Goal: Task Accomplishment & Management: Manage account settings

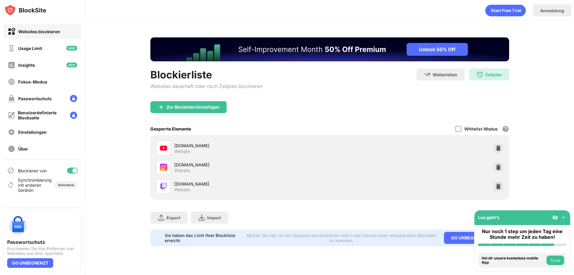
drag, startPoint x: 482, startPoint y: 94, endPoint x: 486, endPoint y: 78, distance: 16.4
click at [482, 96] on div "Blockierliste Websites dauerhaft oder nach Zeitplan blockieren Weiterleiten Hie…" at bounding box center [329, 84] width 359 height 33
click at [486, 78] on div "Zeitplan 01:00 to 19:00 Tue,Wed,Thu,Fri" at bounding box center [489, 74] width 40 height 12
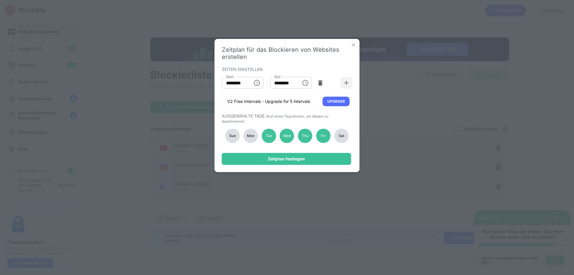
click at [250, 137] on div "Mon" at bounding box center [250, 135] width 14 height 14
drag, startPoint x: 253, startPoint y: 137, endPoint x: 261, endPoint y: 137, distance: 8.1
click at [255, 137] on div "Mon" at bounding box center [250, 135] width 14 height 14
click at [270, 138] on div "Tue" at bounding box center [268, 135] width 14 height 14
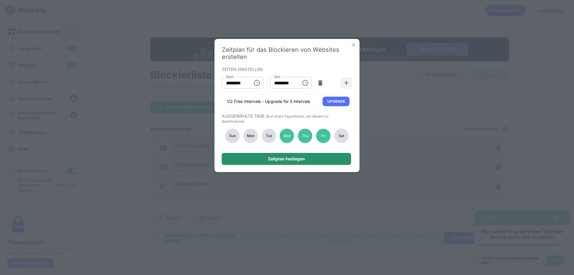
click at [274, 157] on div "Zeitplan festlegen" at bounding box center [286, 158] width 37 height 5
